Goal: Transaction & Acquisition: Obtain resource

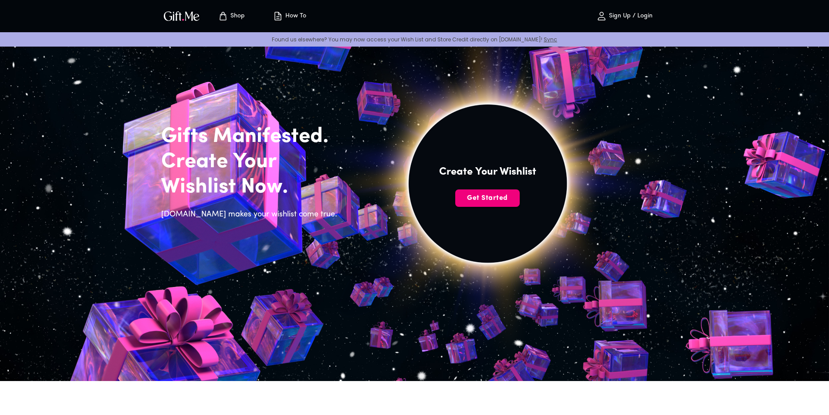
click at [483, 202] on span "Get Started" at bounding box center [487, 199] width 65 height 10
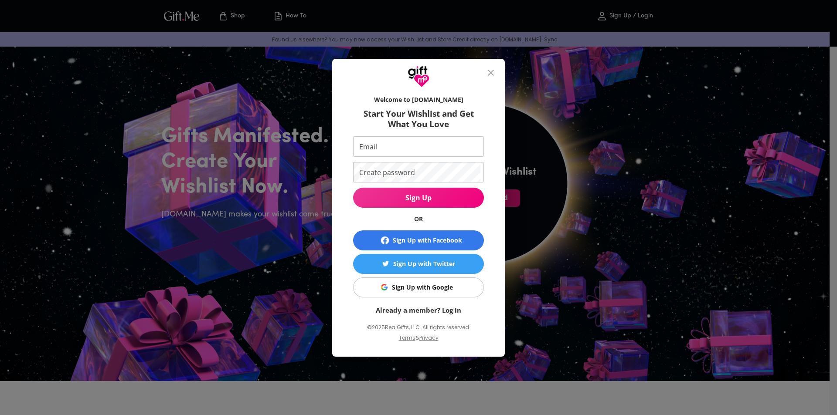
click at [433, 287] on div "Sign Up with Google" at bounding box center [422, 288] width 61 height 10
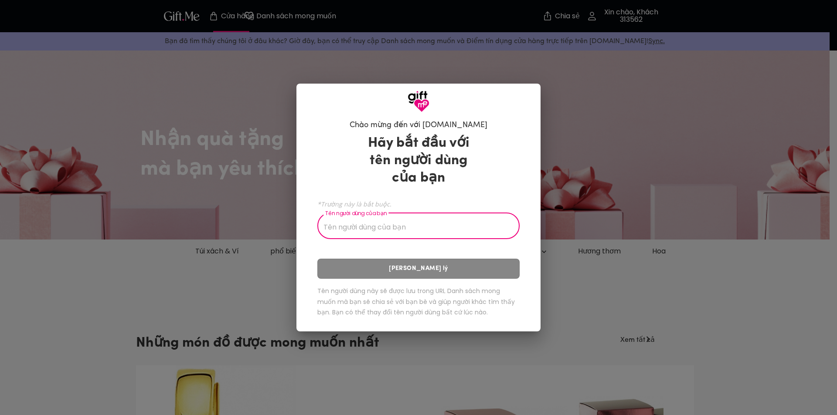
click at [447, 224] on input "Tên người dùng của bạn" at bounding box center [413, 227] width 193 height 24
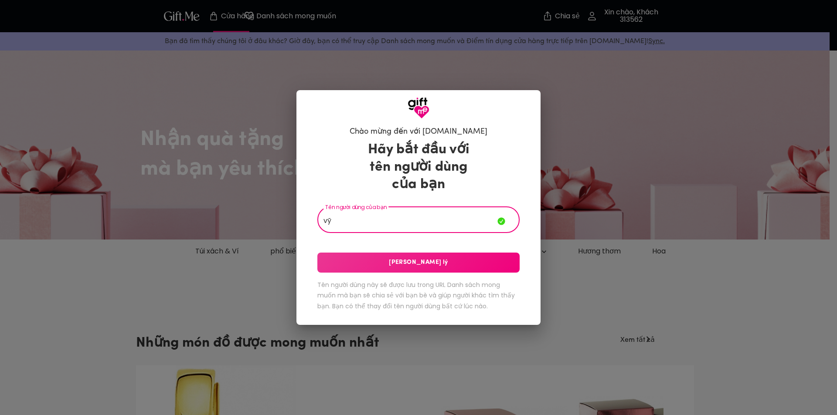
click at [430, 256] on button "Lưu Xử lý" at bounding box center [418, 263] width 202 height 20
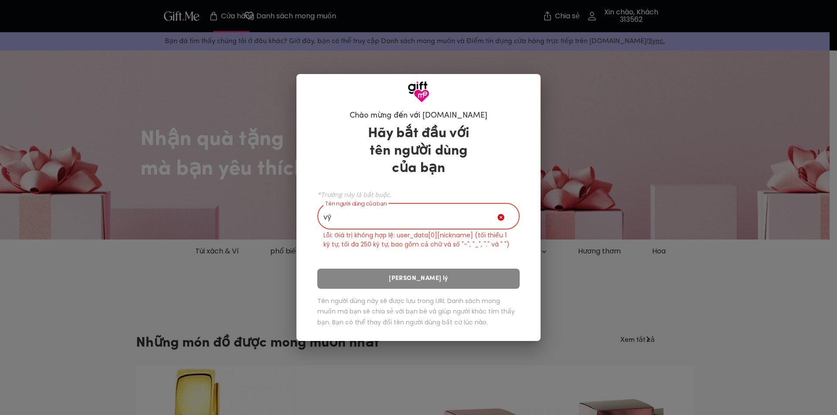
drag, startPoint x: 416, startPoint y: 214, endPoint x: 306, endPoint y: 212, distance: 109.4
click at [308, 212] on div "Chào mừng đến với Gift.me Hãy bắt đầu với tên người dùng của bạn *Trường này là…" at bounding box center [418, 222] width 244 height 239
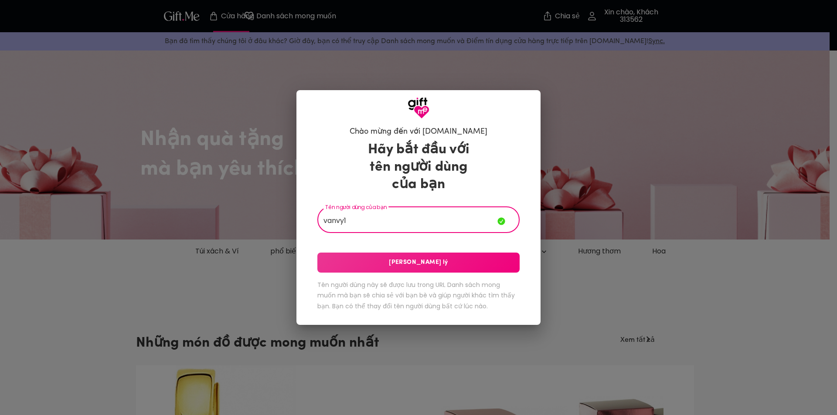
type input "vanvy1"
click at [398, 268] on button "Lưu Xử lý" at bounding box center [418, 263] width 202 height 20
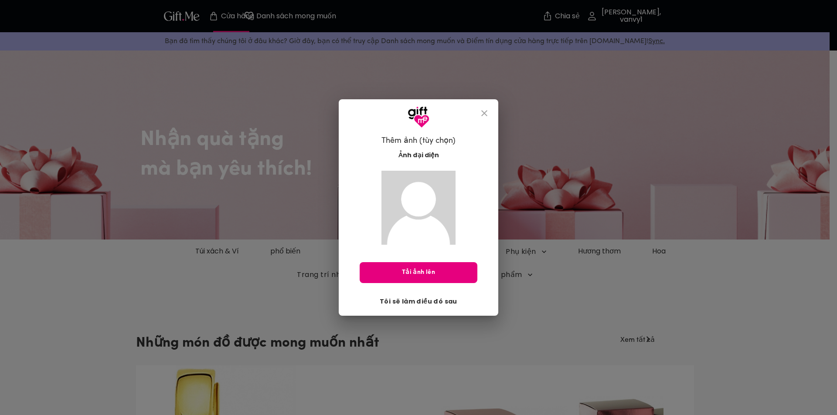
click at [434, 299] on font "Tôi sẽ làm điều đó sau" at bounding box center [419, 301] width 78 height 9
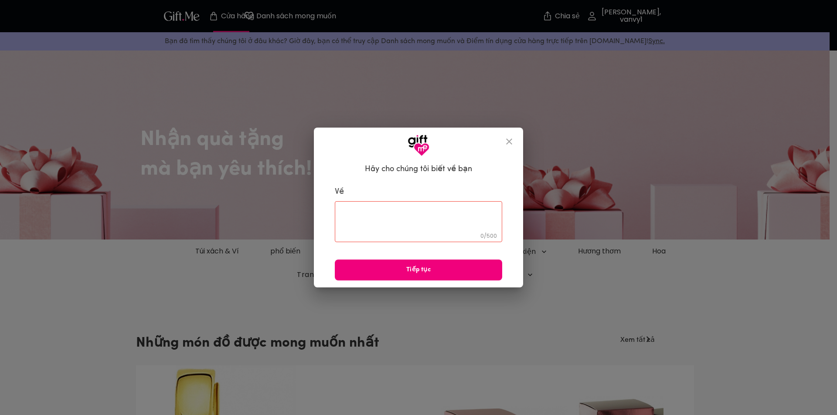
click at [433, 270] on span "Tiếp tục" at bounding box center [418, 270] width 167 height 10
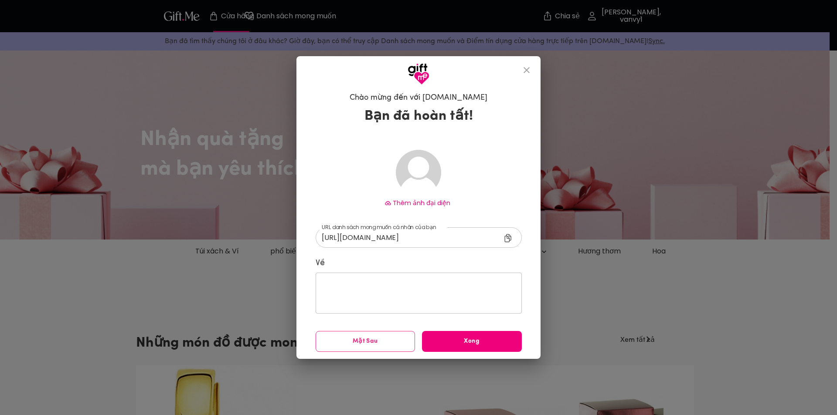
click at [468, 335] on button "Xong" at bounding box center [472, 341] width 100 height 21
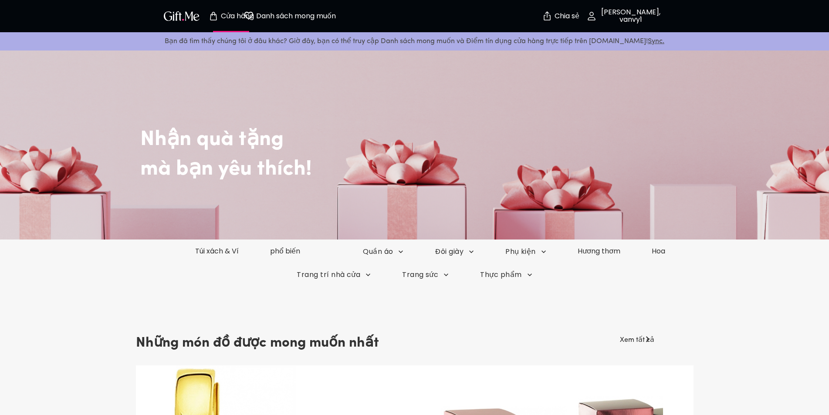
click at [184, 15] on img "button" at bounding box center [181, 16] width 39 height 13
click at [181, 19] on img "button" at bounding box center [181, 16] width 39 height 13
click at [170, 20] on img "button" at bounding box center [181, 16] width 39 height 13
click at [171, 19] on img "button" at bounding box center [181, 16] width 39 height 13
drag, startPoint x: 583, startPoint y: 108, endPoint x: 627, endPoint y: 79, distance: 52.0
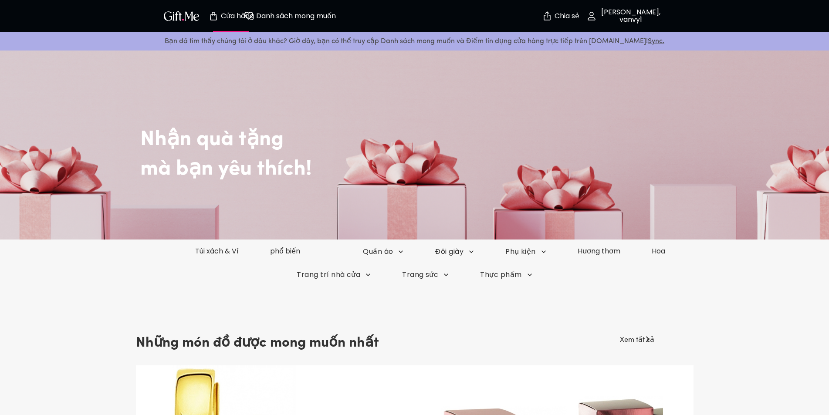
click at [584, 108] on h2 "Nhận quà tặng" at bounding box center [434, 126] width 588 height 51
click at [561, 18] on font "Chia sẻ" at bounding box center [567, 16] width 25 height 10
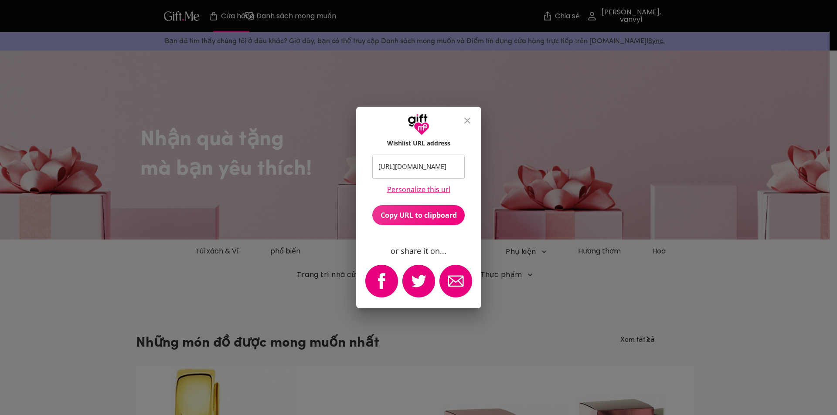
click at [469, 120] on icon "close" at bounding box center [467, 121] width 6 height 6
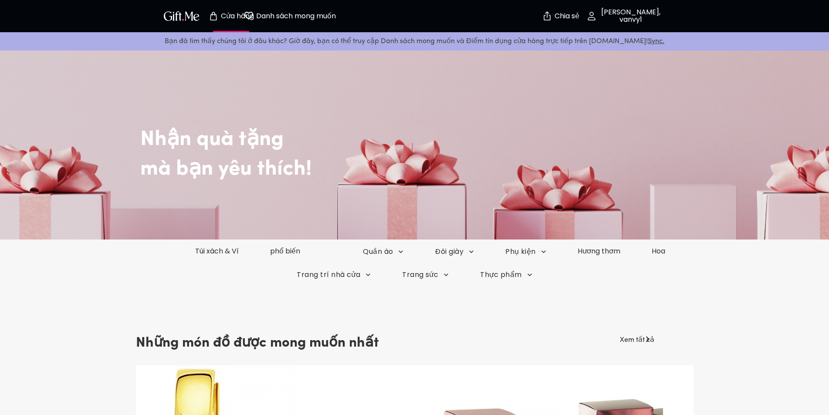
click at [779, 284] on div "Trang trí nhà cửa Trang sức Thực phẩm" at bounding box center [414, 274] width 829 height 23
click at [275, 251] on font "phổ biến" at bounding box center [285, 251] width 31 height 10
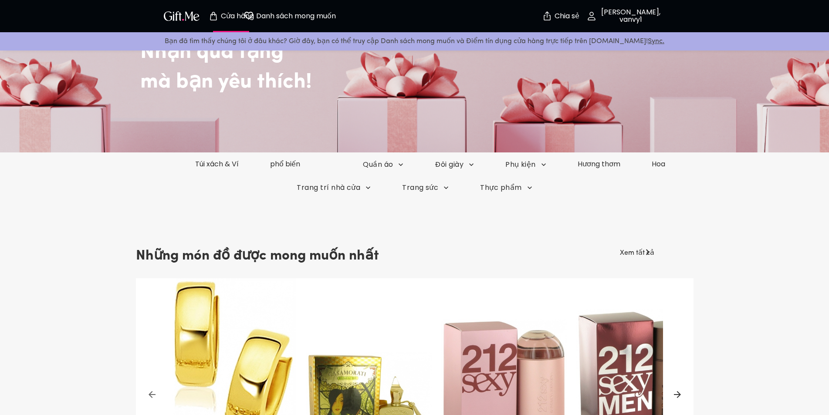
click at [635, 248] on link "Xem tất cả" at bounding box center [637, 252] width 34 height 14
